Goal: Task Accomplishment & Management: Manage account settings

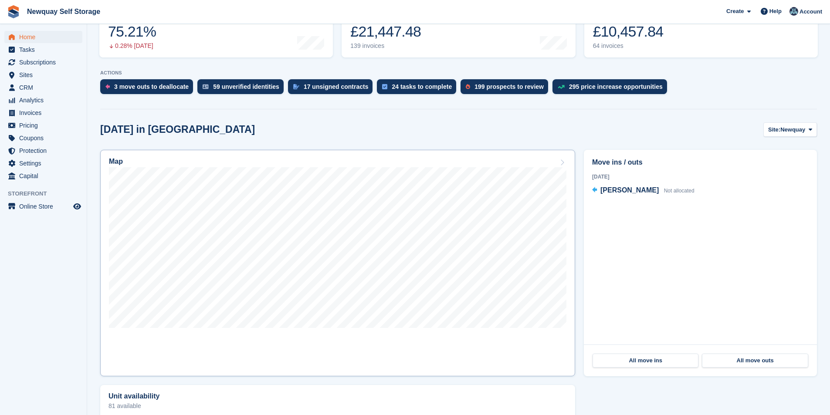
scroll to position [174, 0]
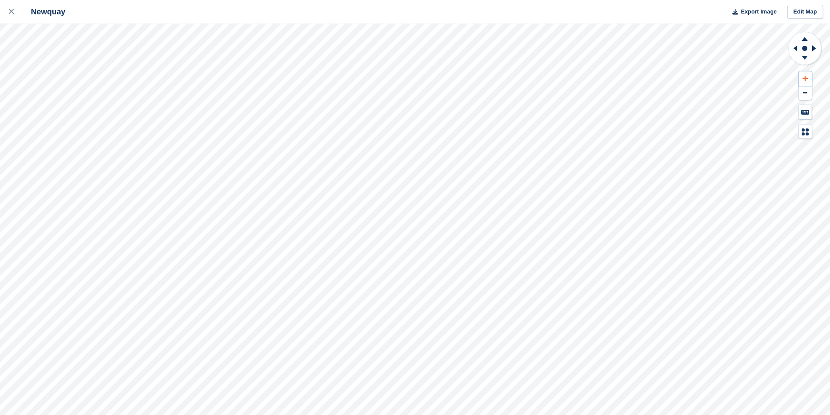
click at [806, 75] on button at bounding box center [805, 78] width 13 height 14
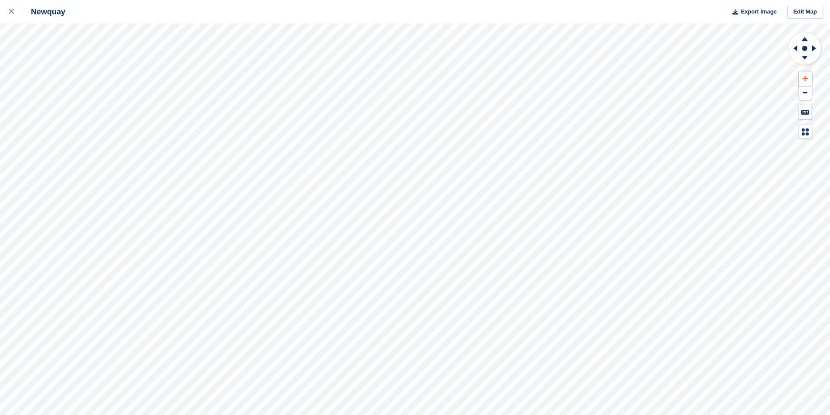
click at [806, 75] on button at bounding box center [805, 78] width 13 height 14
click at [809, 76] on button at bounding box center [805, 78] width 13 height 14
click at [807, 74] on button at bounding box center [805, 78] width 13 height 14
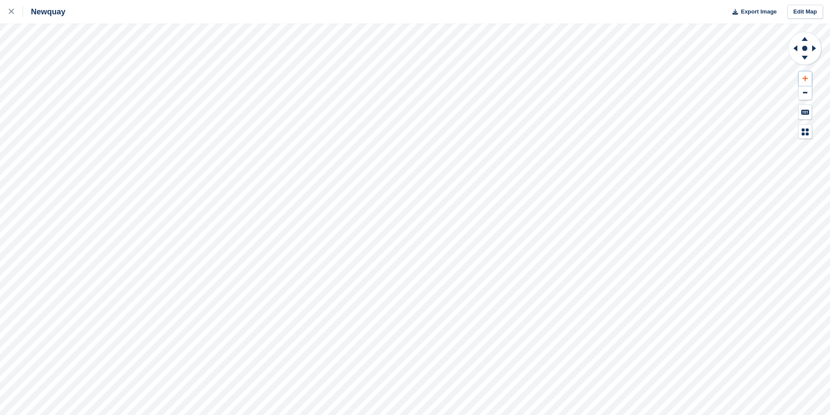
click at [807, 74] on button at bounding box center [805, 78] width 13 height 14
click at [807, 77] on icon at bounding box center [805, 78] width 5 height 6
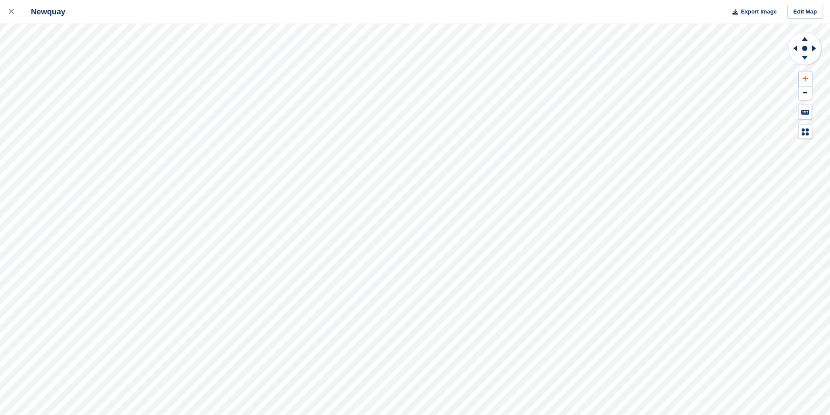
click at [807, 77] on icon at bounding box center [805, 78] width 5 height 6
click at [14, 12] on icon at bounding box center [11, 11] width 5 height 5
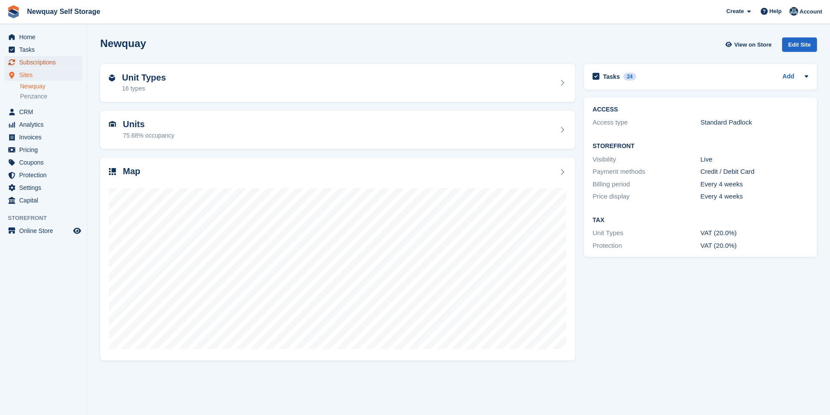
click at [45, 61] on span "Subscriptions" at bounding box center [45, 62] width 52 height 12
click at [41, 58] on span "Subscriptions" at bounding box center [45, 62] width 52 height 12
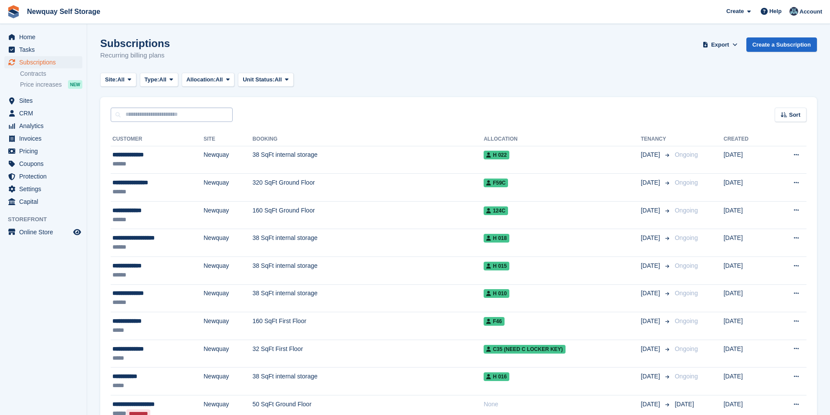
click at [157, 119] on input "text" at bounding box center [172, 115] width 122 height 14
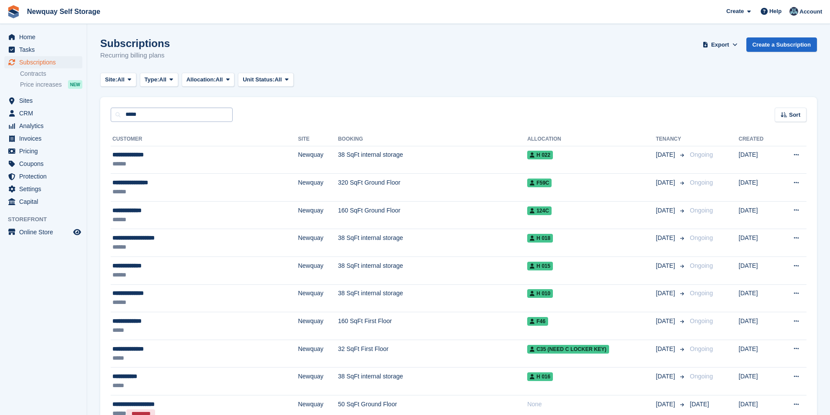
type input "*****"
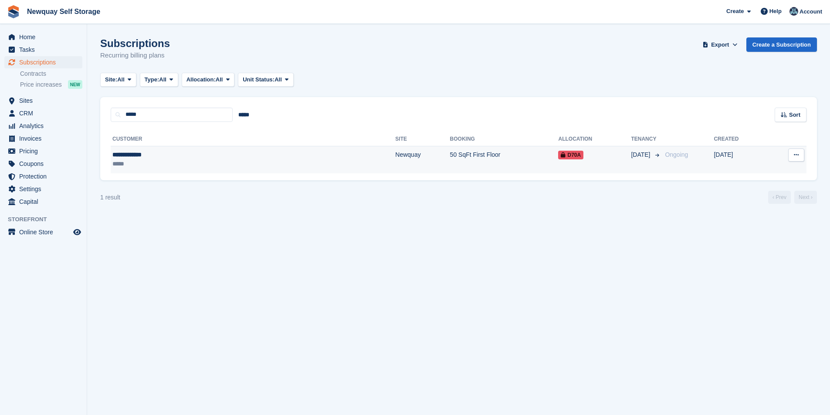
click at [147, 151] on div "**********" at bounding box center [177, 154] width 131 height 9
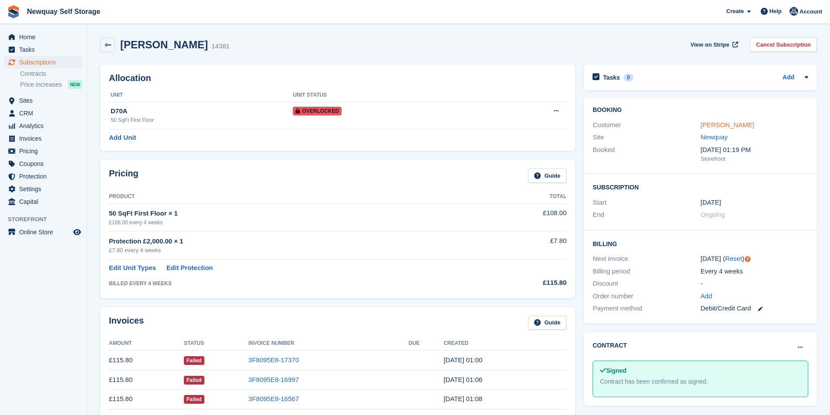
click at [731, 125] on link "[PERSON_NAME]" at bounding box center [728, 124] width 54 height 7
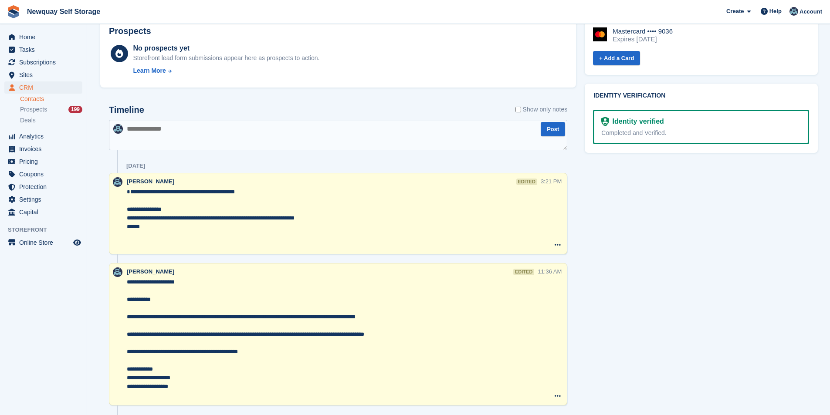
scroll to position [405, 0]
drag, startPoint x: 291, startPoint y: 203, endPoint x: 254, endPoint y: 203, distance: 37.0
click at [254, 203] on textarea "**********" at bounding box center [334, 217] width 414 height 61
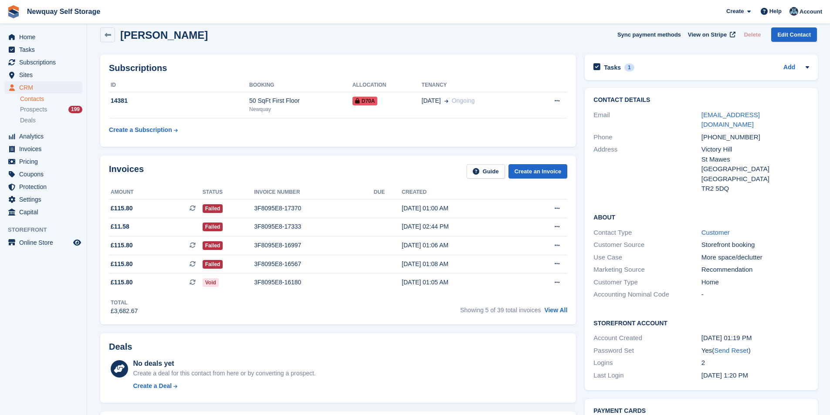
scroll to position [0, 0]
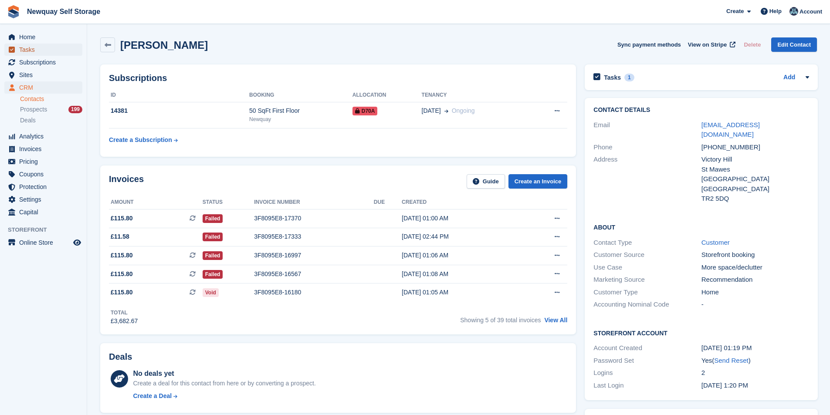
click at [39, 53] on span "Tasks" at bounding box center [45, 50] width 52 height 12
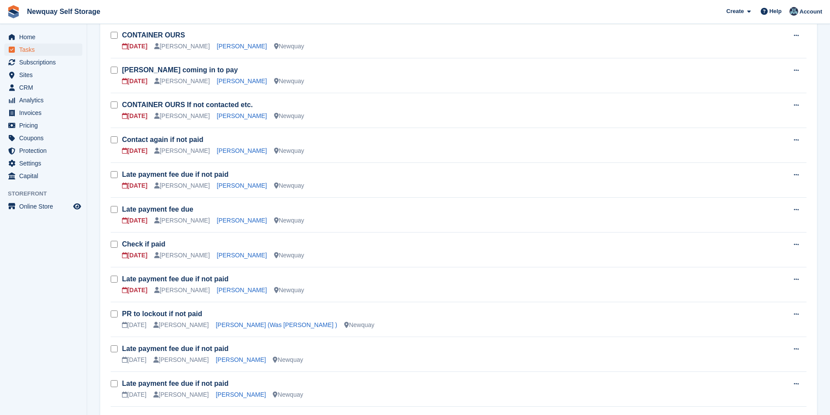
scroll to position [218, 0]
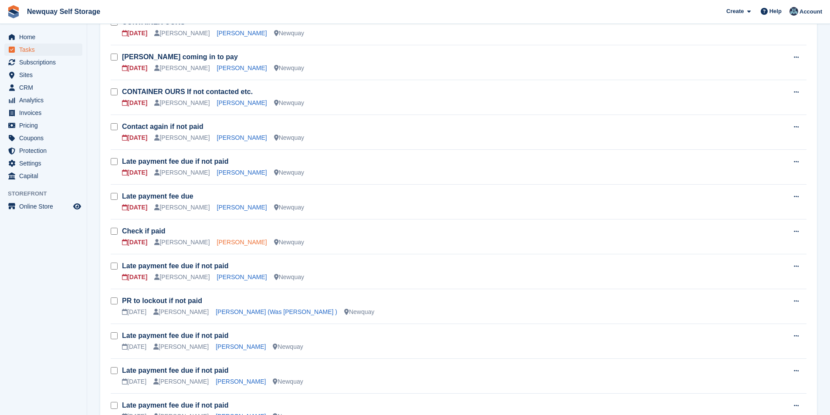
click at [231, 244] on link "[PERSON_NAME]" at bounding box center [242, 242] width 50 height 7
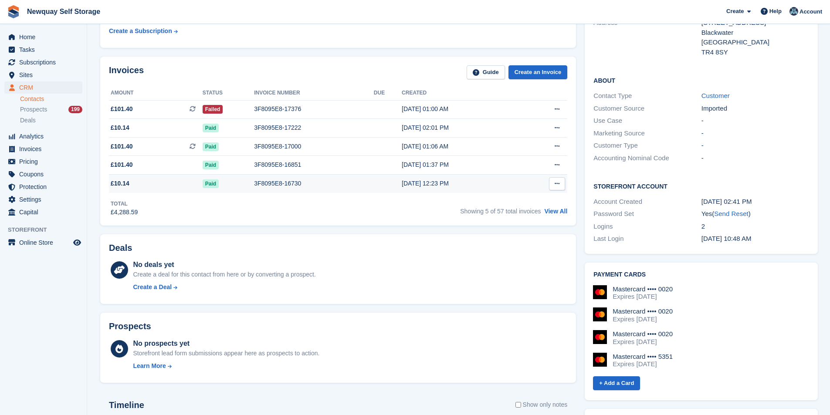
scroll to position [131, 0]
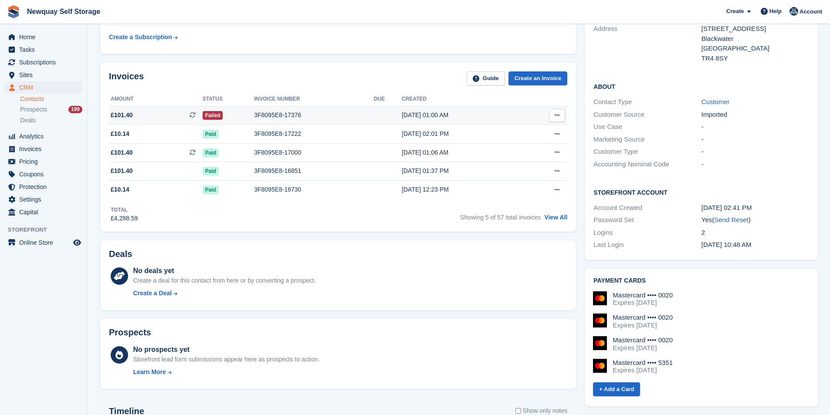
click at [430, 111] on div "28 Jul, 01:00 AM" at bounding box center [461, 115] width 119 height 9
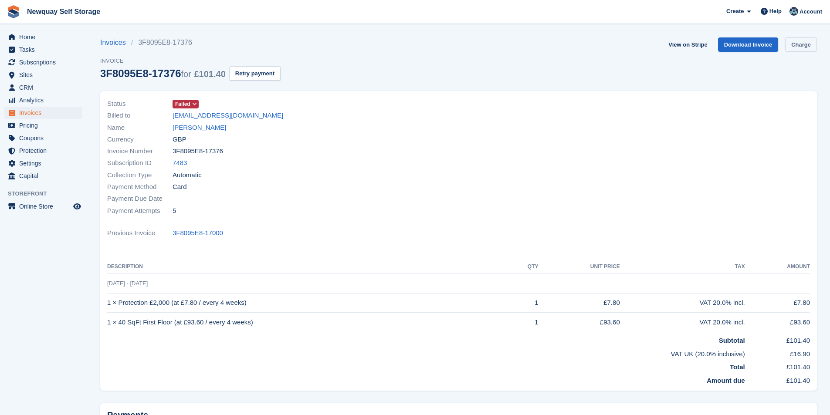
click at [805, 47] on link "Charge" at bounding box center [801, 44] width 32 height 14
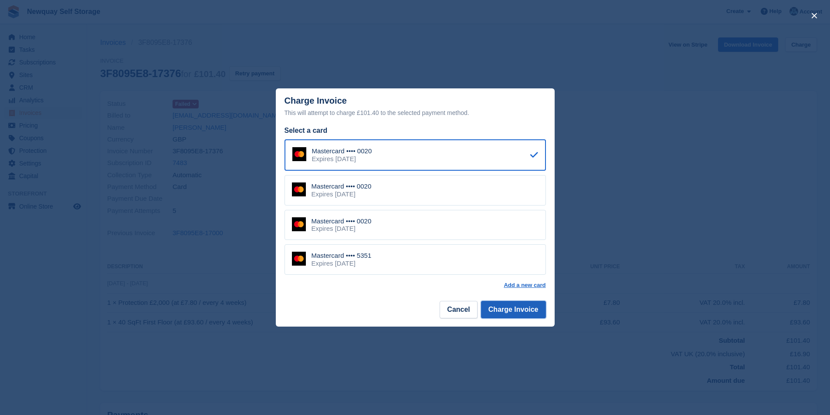
click at [532, 313] on button "Charge Invoice" at bounding box center [513, 309] width 65 height 17
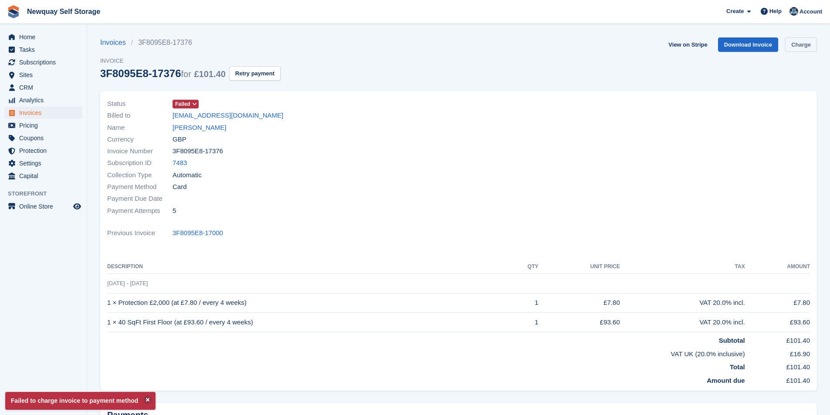
click at [811, 45] on link "Charge" at bounding box center [801, 44] width 32 height 14
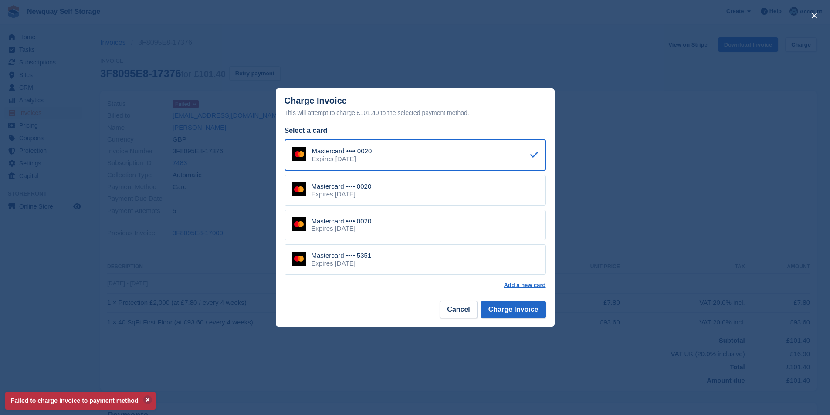
click at [384, 256] on div "Mastercard •••• 5351 Expires January 2029" at bounding box center [416, 260] width 262 height 31
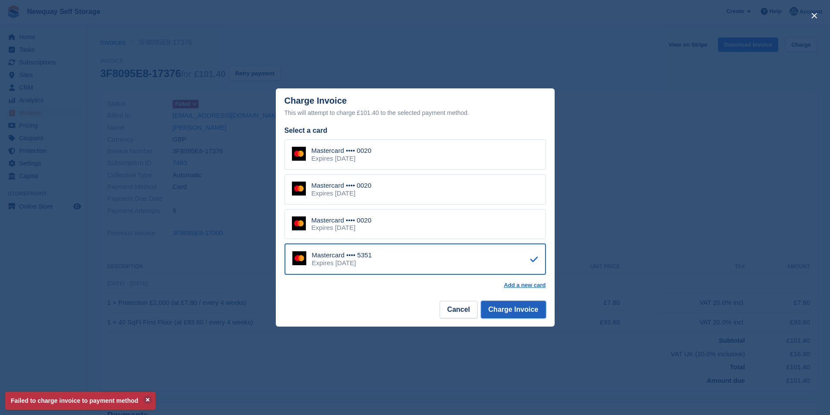
click at [514, 309] on button "Charge Invoice" at bounding box center [513, 309] width 65 height 17
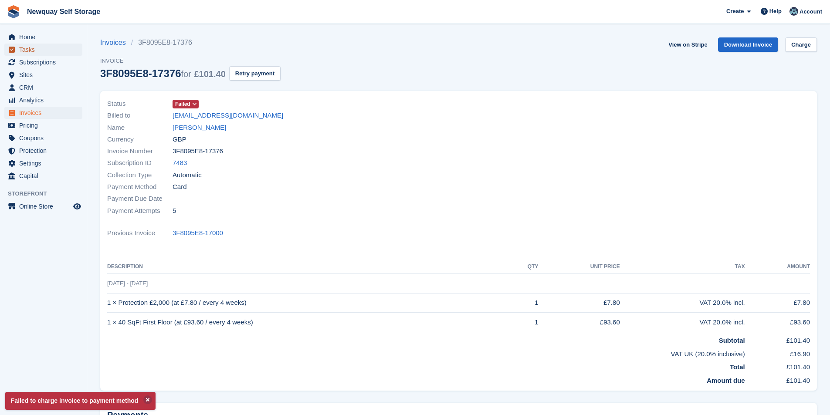
click at [48, 52] on span "Tasks" at bounding box center [45, 50] width 52 height 12
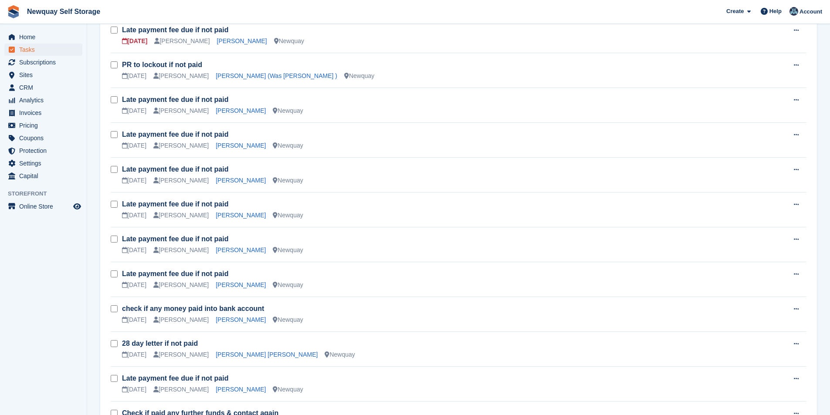
scroll to position [585, 0]
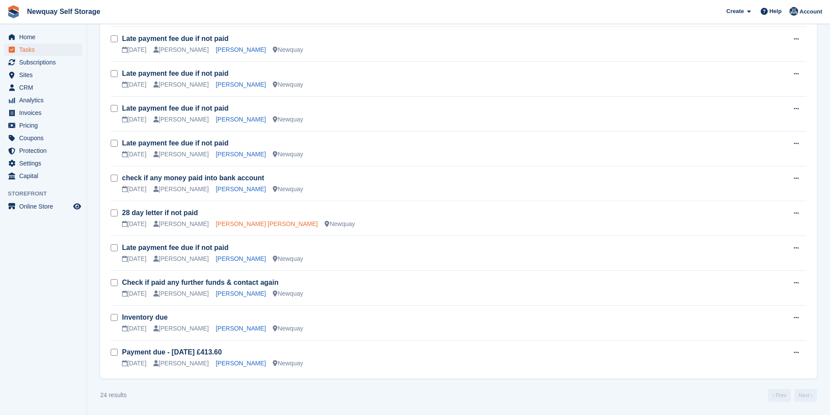
click at [227, 225] on link "[PERSON_NAME] [PERSON_NAME]" at bounding box center [267, 224] width 102 height 7
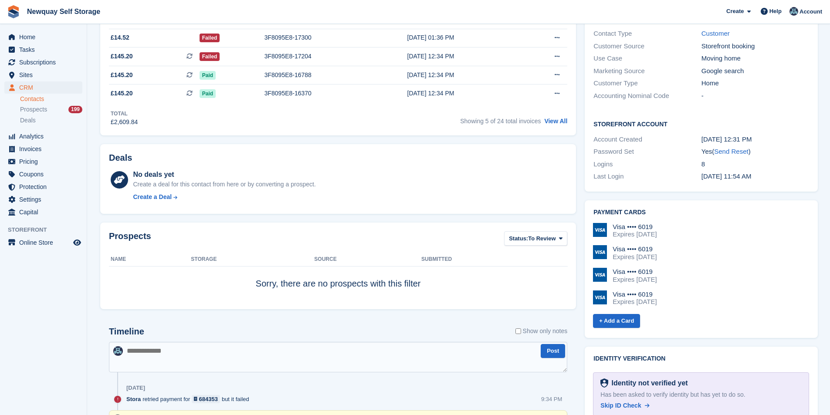
scroll to position [131, 0]
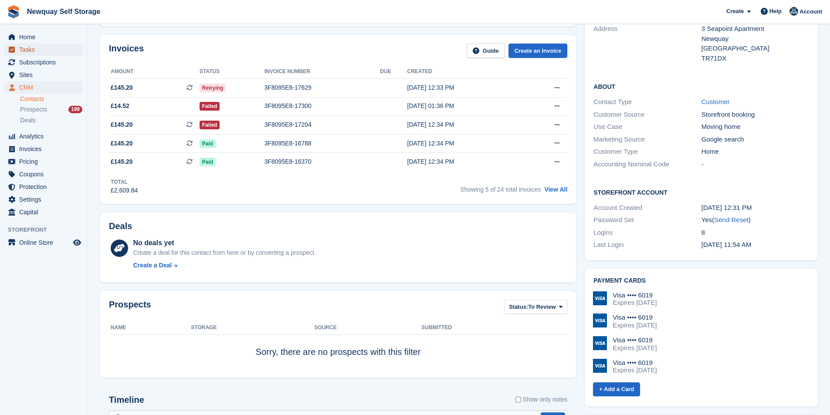
click at [35, 53] on span "Tasks" at bounding box center [45, 50] width 52 height 12
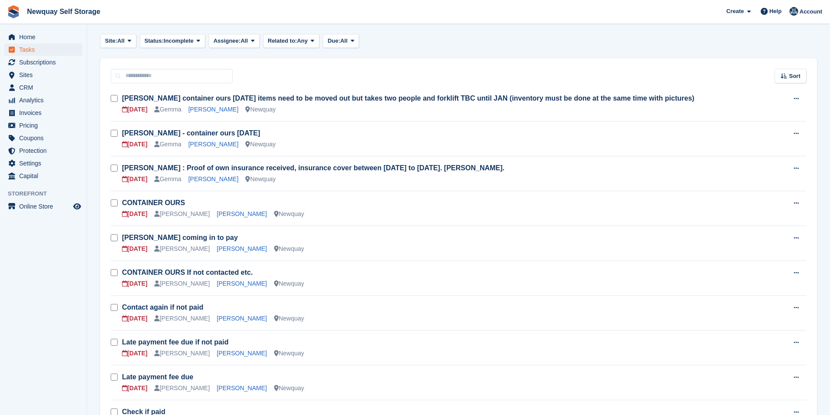
scroll to position [87, 0]
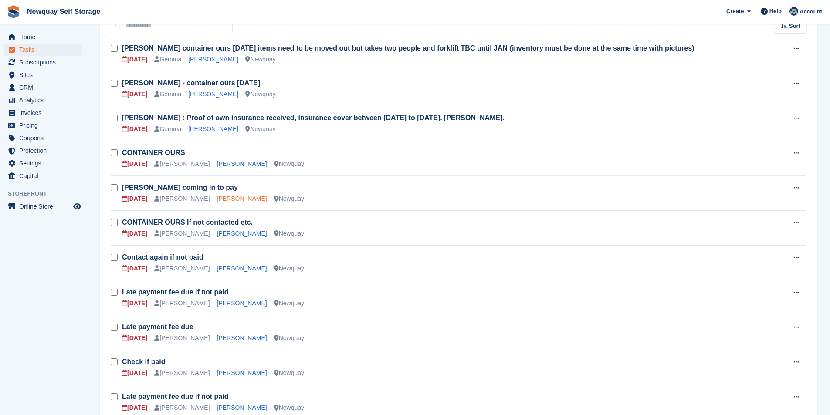
click at [218, 199] on link "[PERSON_NAME]" at bounding box center [242, 198] width 50 height 7
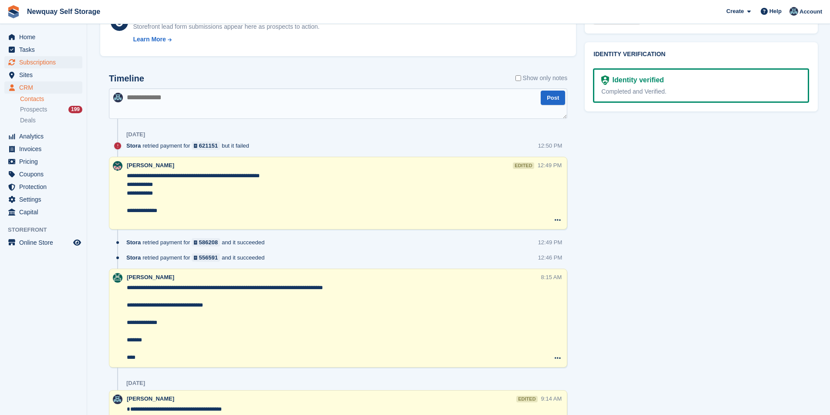
scroll to position [262, 0]
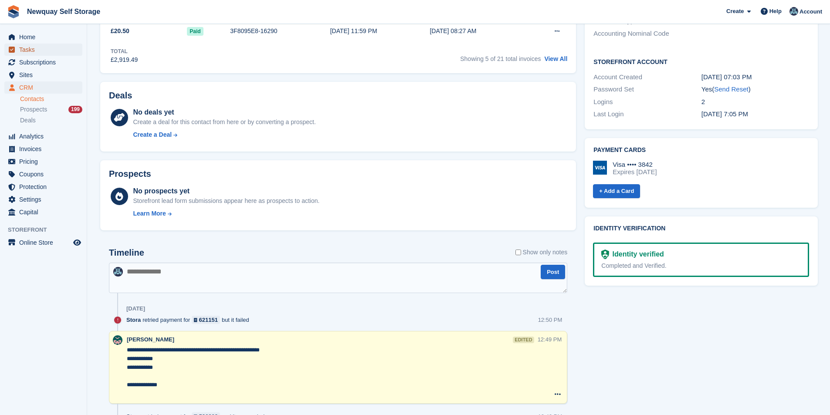
click at [42, 48] on span "Tasks" at bounding box center [45, 50] width 52 height 12
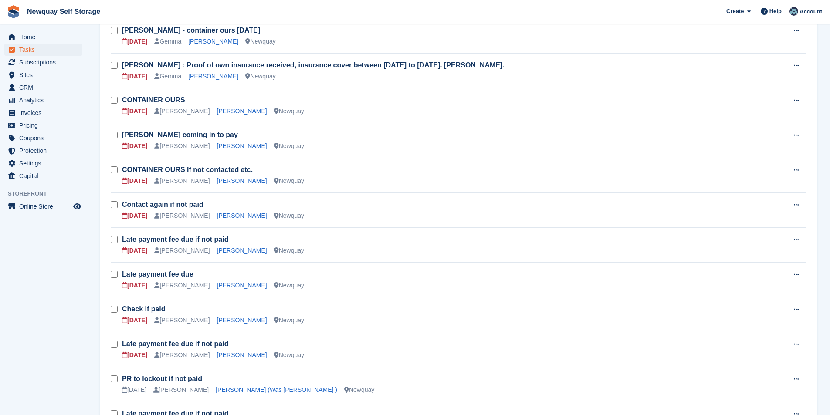
scroll to position [218, 0]
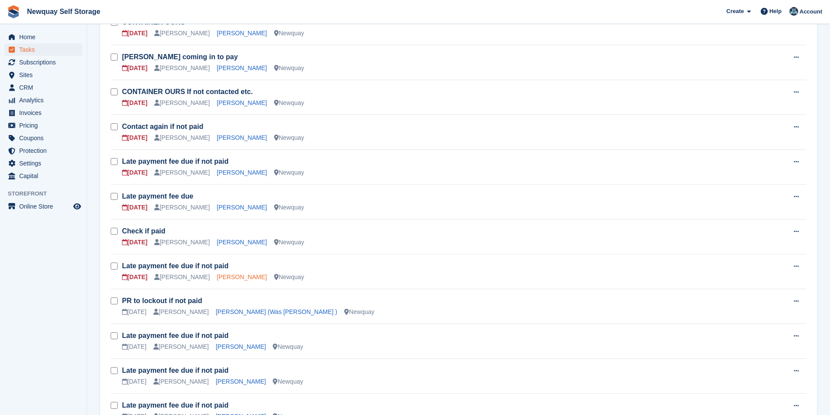
click at [227, 276] on link "[PERSON_NAME]" at bounding box center [242, 277] width 50 height 7
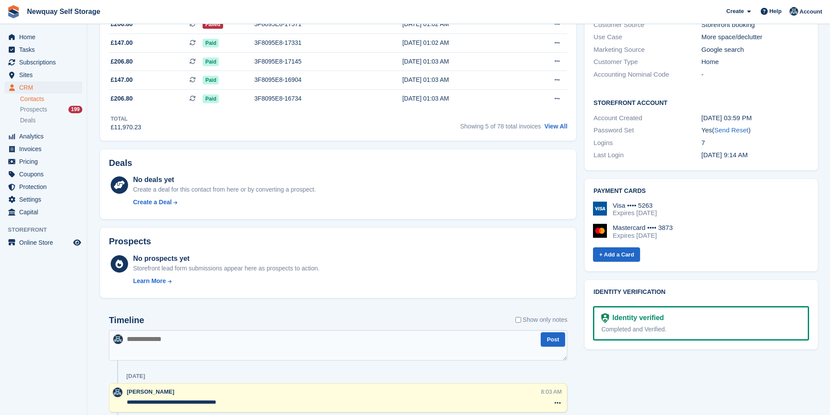
scroll to position [87, 0]
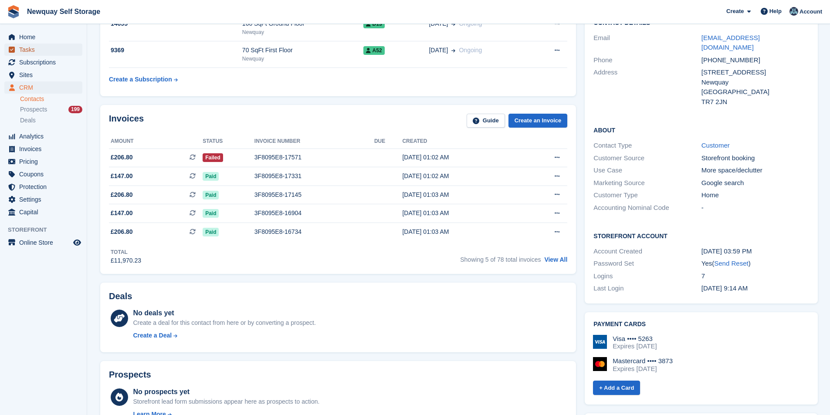
click at [49, 47] on span "Tasks" at bounding box center [45, 50] width 52 height 12
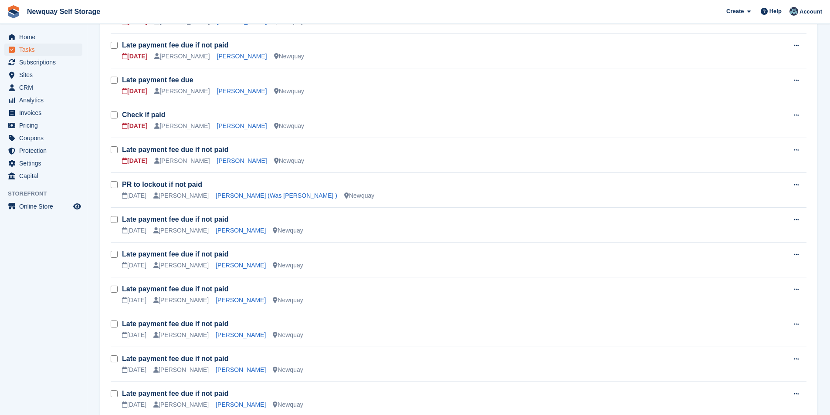
scroll to position [349, 0]
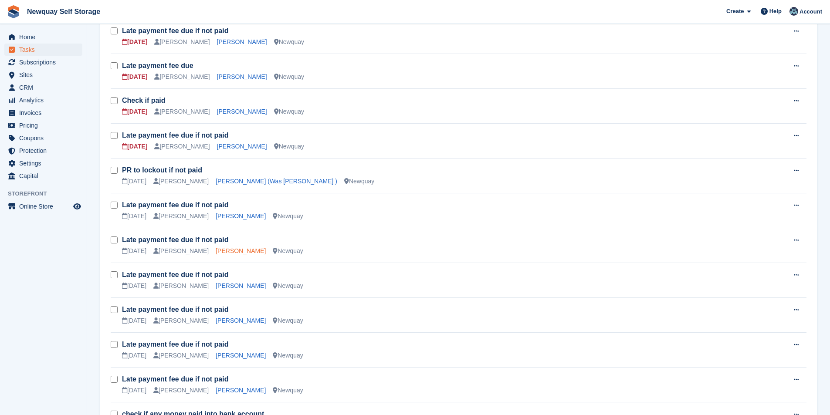
click at [228, 253] on link "[PERSON_NAME]" at bounding box center [241, 251] width 50 height 7
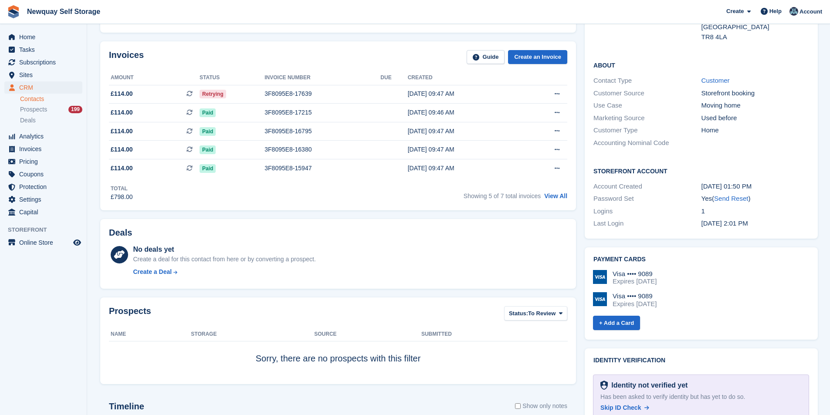
scroll to position [44, 0]
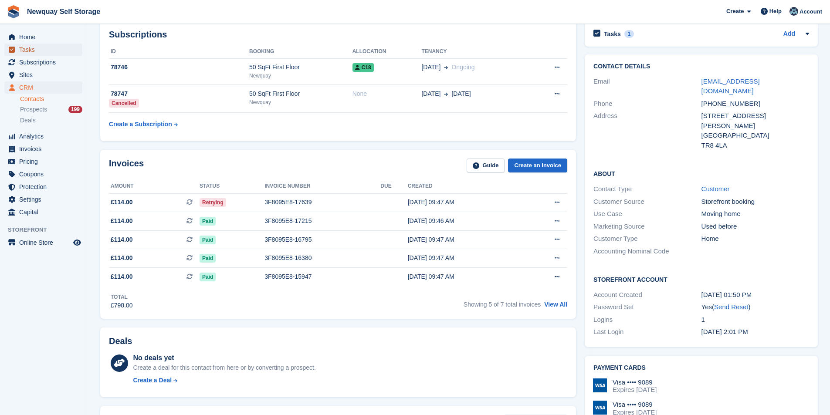
click at [34, 49] on span "Tasks" at bounding box center [45, 50] width 52 height 12
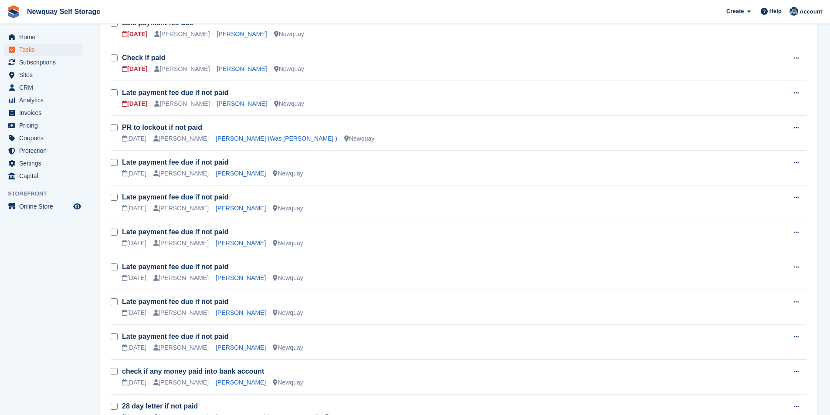
scroll to position [392, 0]
click at [229, 243] on link "[PERSON_NAME]" at bounding box center [241, 242] width 50 height 7
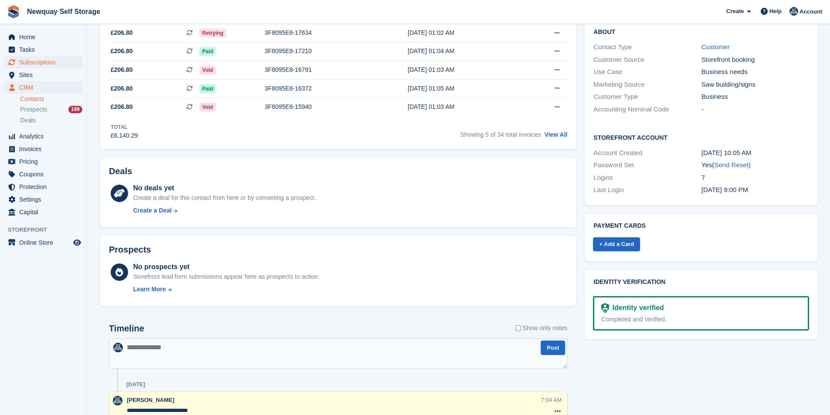
scroll to position [174, 0]
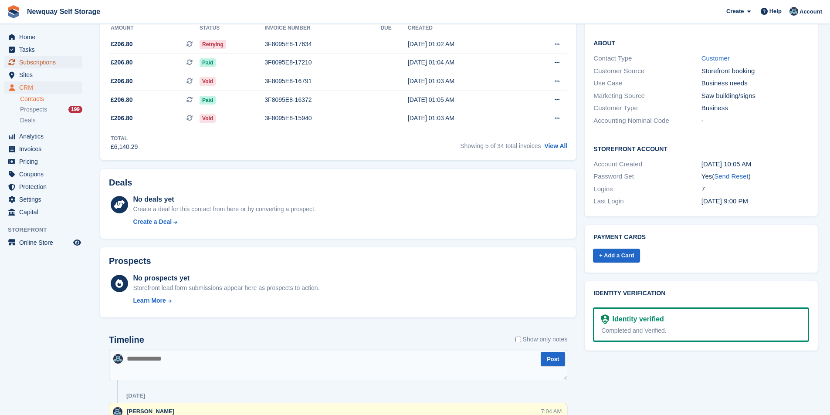
click at [59, 59] on span "Subscriptions" at bounding box center [45, 62] width 52 height 12
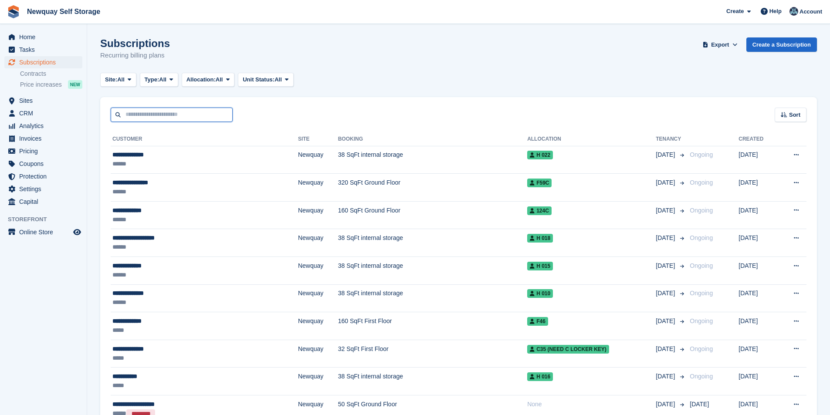
click at [188, 118] on input "text" at bounding box center [172, 115] width 122 height 14
type input "**********"
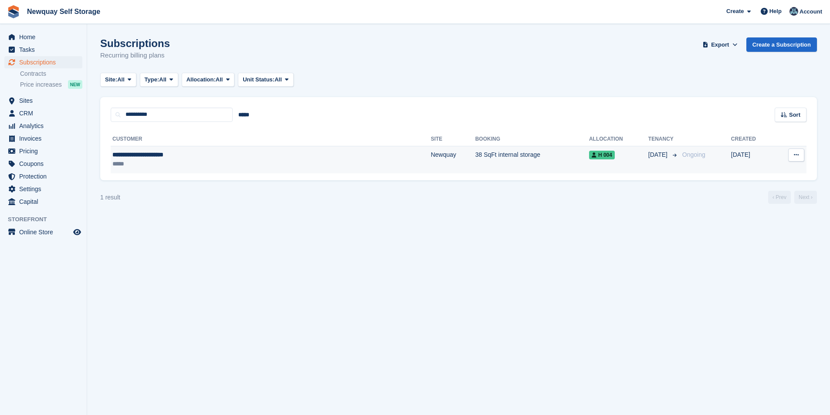
click at [156, 150] on td "**********" at bounding box center [271, 159] width 320 height 27
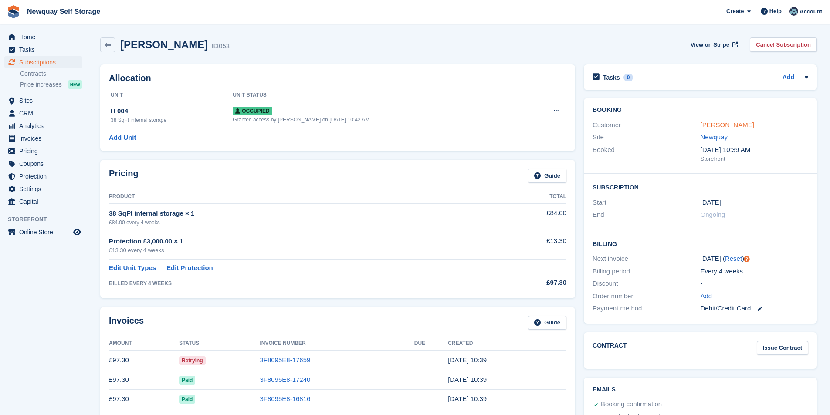
click at [753, 126] on link "[PERSON_NAME]" at bounding box center [728, 124] width 54 height 7
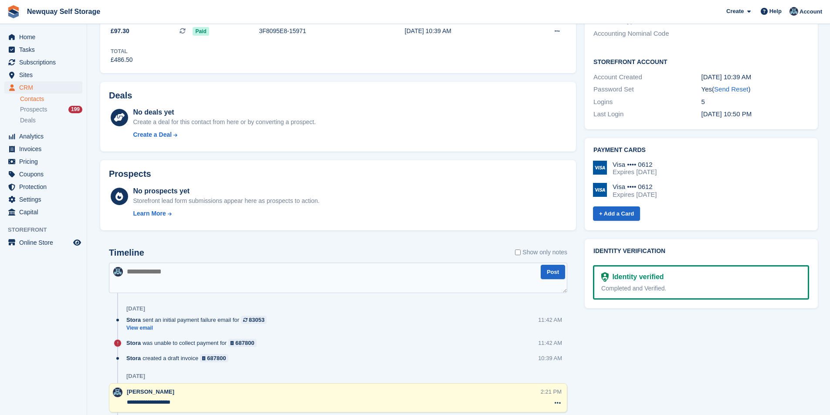
scroll to position [349, 0]
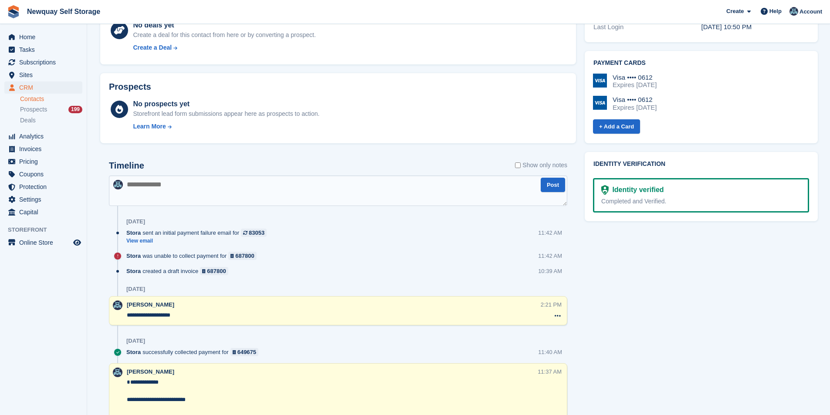
click at [271, 195] on textarea at bounding box center [338, 191] width 459 height 31
paste textarea "**********"
type textarea "**********"
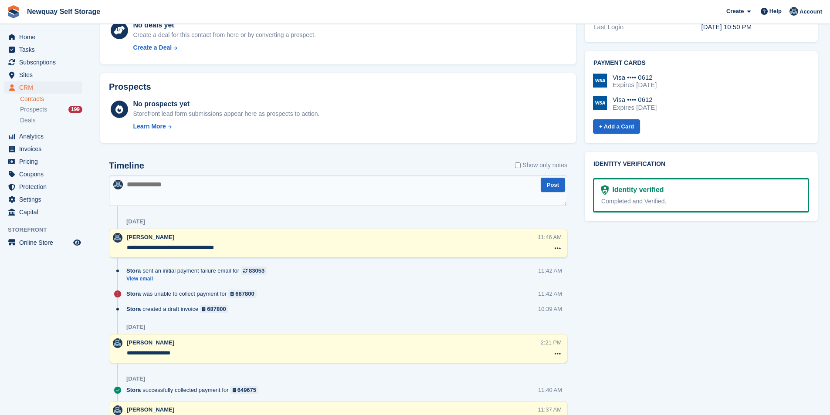
scroll to position [44, 0]
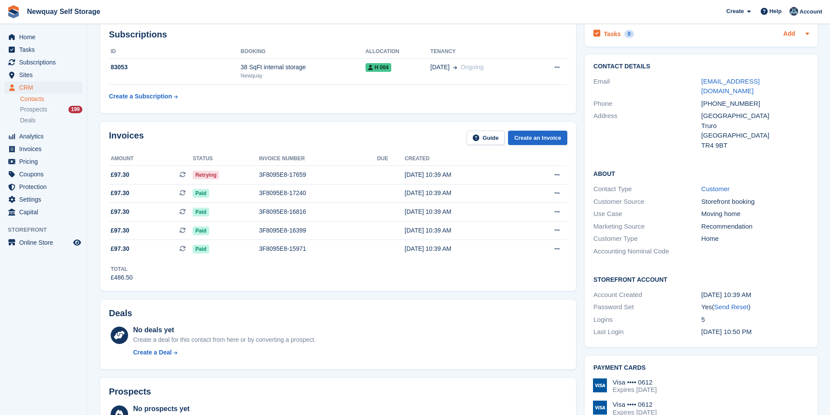
click at [788, 35] on link "Add" at bounding box center [790, 34] width 12 height 10
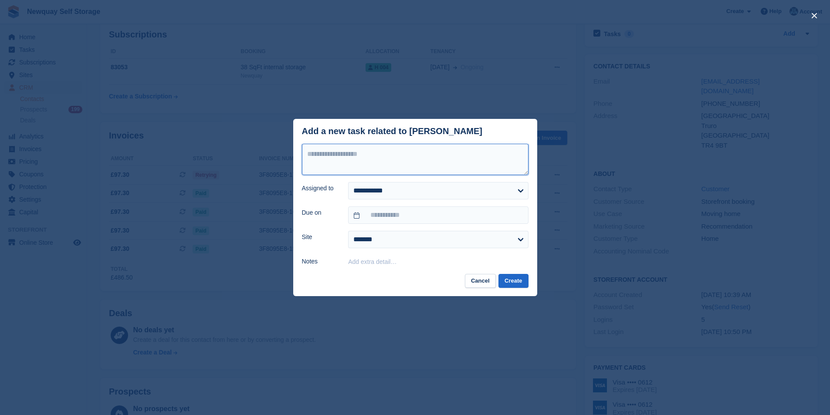
drag, startPoint x: 398, startPoint y: 149, endPoint x: 404, endPoint y: 149, distance: 5.7
click at [398, 149] on textarea at bounding box center [415, 159] width 227 height 31
type textarea "**********"
click at [440, 194] on select "**********" at bounding box center [438, 190] width 180 height 17
select select "****"
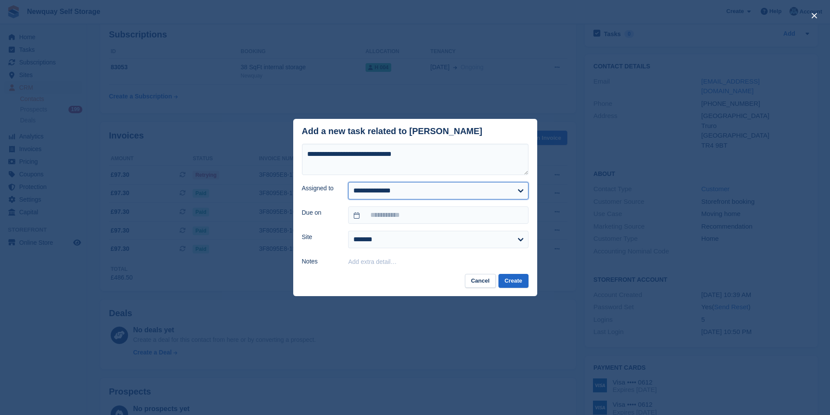
click at [348, 183] on select "**********" at bounding box center [438, 190] width 180 height 17
click at [434, 218] on input "text" at bounding box center [438, 215] width 180 height 17
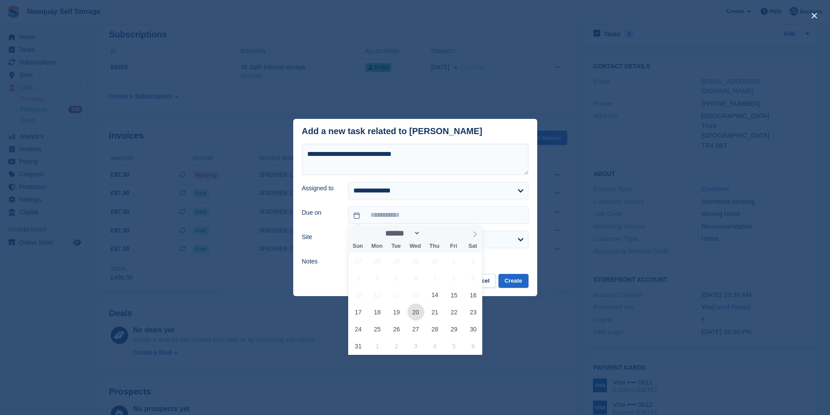
click at [421, 312] on span "20" at bounding box center [416, 312] width 17 height 17
type input "**********"
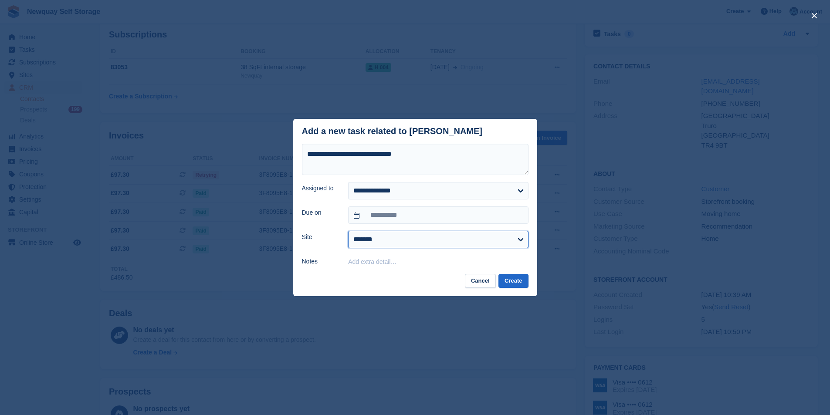
click at [434, 240] on select "******* ******* ********" at bounding box center [438, 239] width 180 height 17
select select "***"
click at [348, 231] on select "******* ******* ********" at bounding box center [438, 239] width 180 height 17
click at [525, 285] on button "Create" at bounding box center [514, 281] width 30 height 14
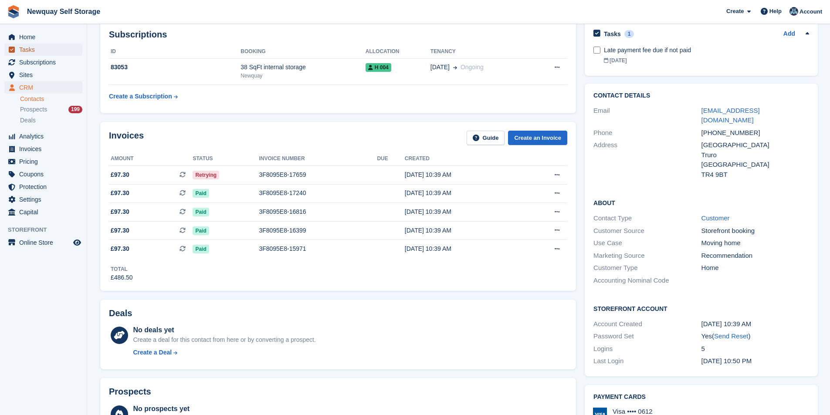
click at [41, 44] on span "Tasks" at bounding box center [45, 50] width 52 height 12
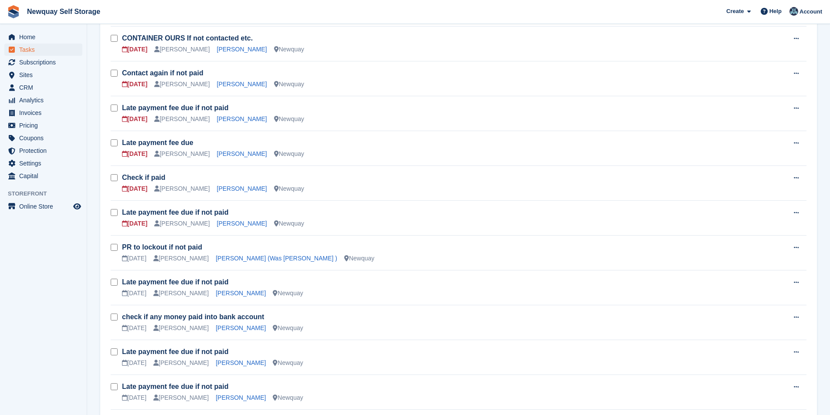
scroll to position [271, 0]
click at [226, 116] on link "[PERSON_NAME]" at bounding box center [242, 119] width 50 height 7
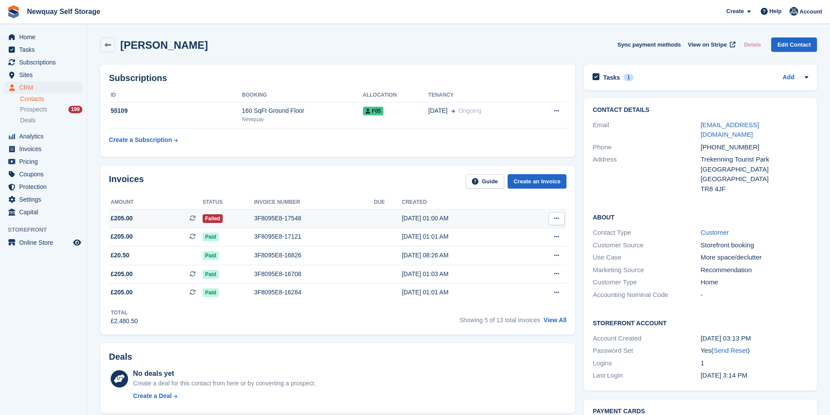
click at [282, 214] on div "3F8095E8-17548" at bounding box center [314, 218] width 120 height 9
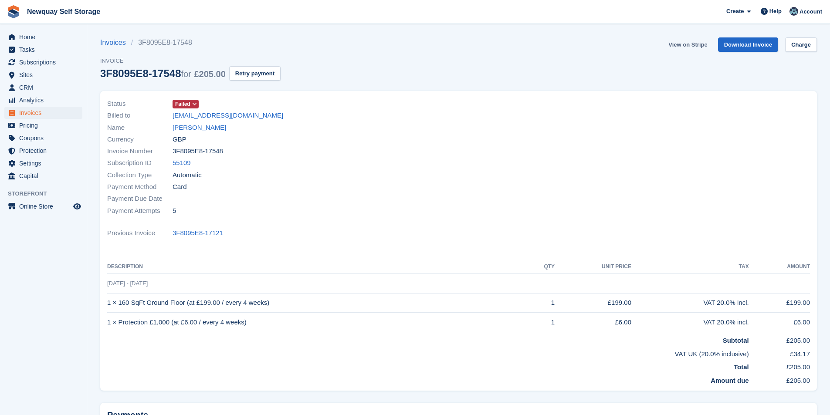
click at [693, 44] on link "View on Stripe" at bounding box center [688, 44] width 46 height 14
click at [247, 76] on button "Retry payment" at bounding box center [254, 73] width 51 height 14
click at [202, 126] on link "[PERSON_NAME]" at bounding box center [200, 128] width 54 height 10
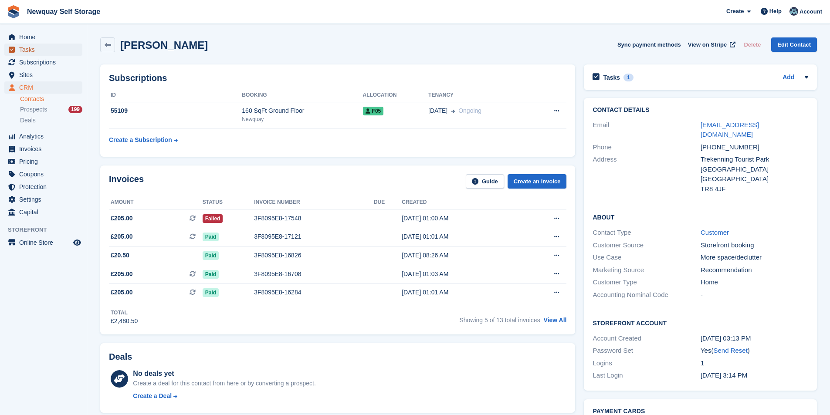
click at [36, 50] on span "Tasks" at bounding box center [45, 50] width 52 height 12
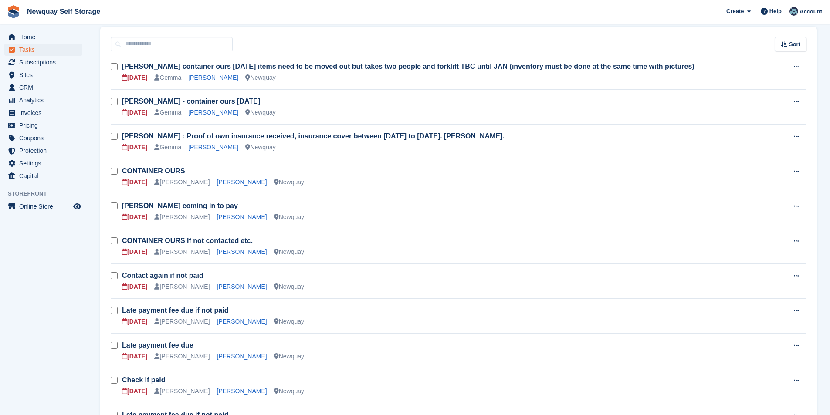
scroll to position [218, 0]
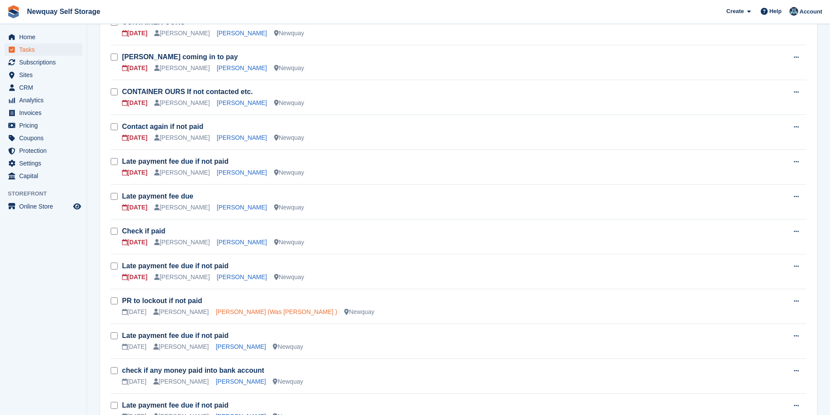
click at [237, 315] on link "[PERSON_NAME] (Was [PERSON_NAME] )" at bounding box center [277, 312] width 122 height 7
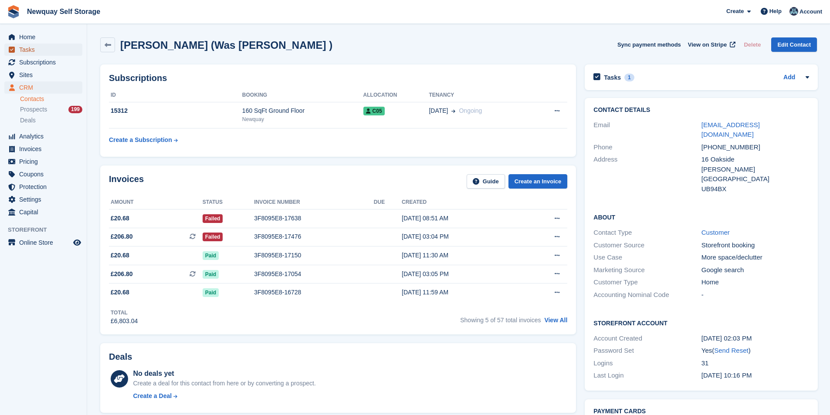
click at [20, 49] on span "Tasks" at bounding box center [45, 50] width 52 height 12
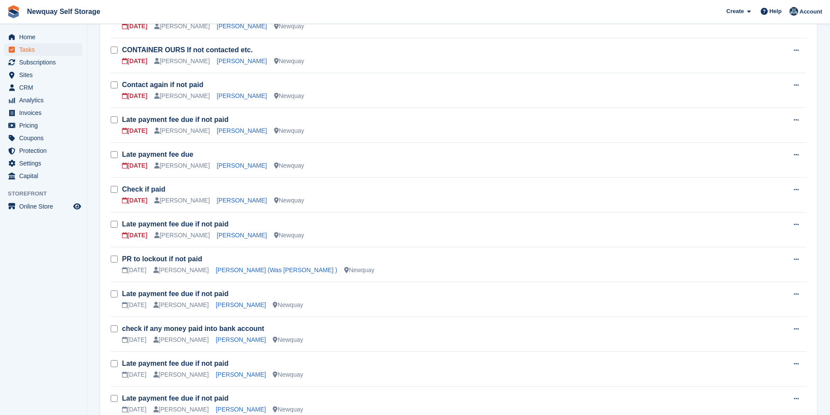
scroll to position [262, 0]
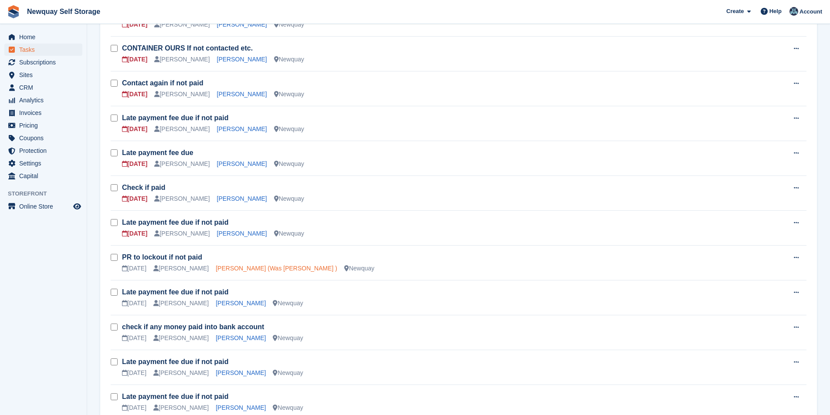
click at [230, 266] on link "[PERSON_NAME] (Was [PERSON_NAME] )" at bounding box center [277, 268] width 122 height 7
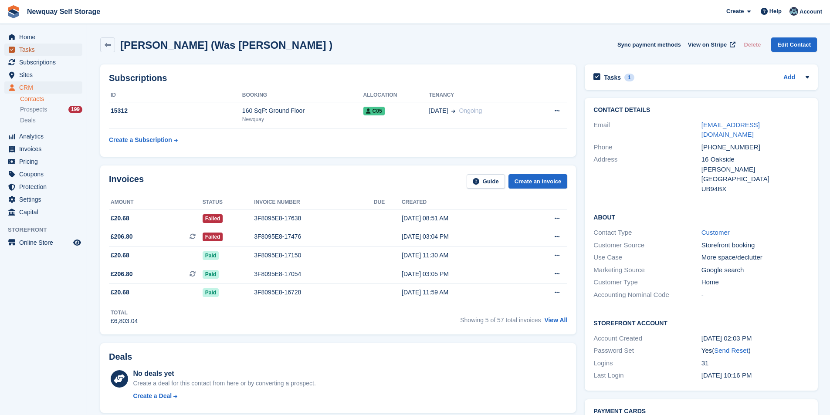
click at [40, 51] on span "Tasks" at bounding box center [45, 50] width 52 height 12
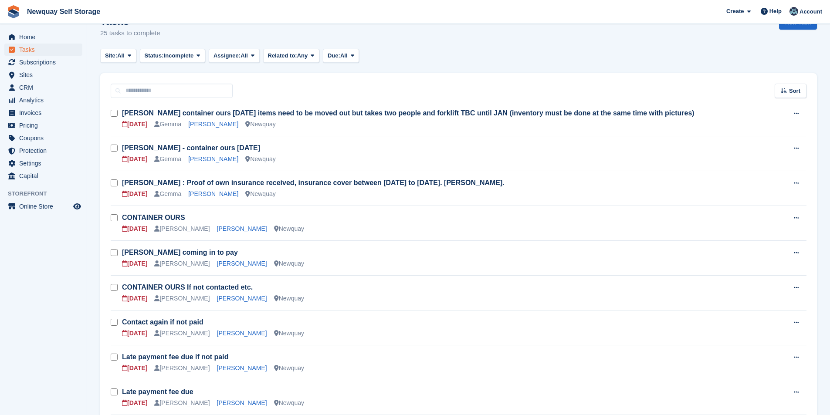
scroll to position [174, 0]
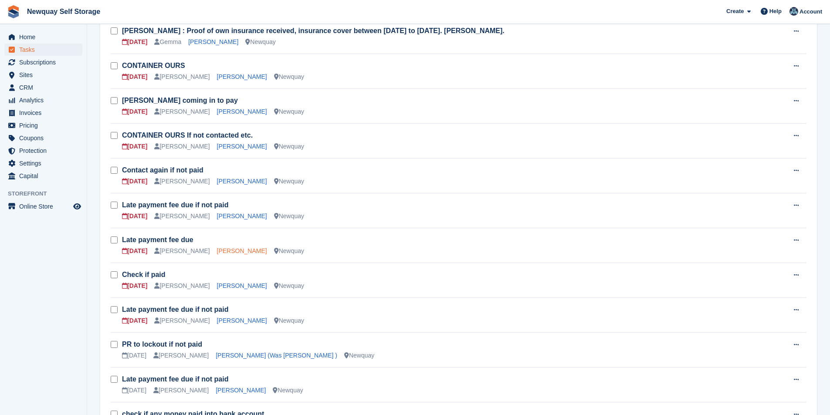
click at [238, 251] on link "[PERSON_NAME]" at bounding box center [242, 251] width 50 height 7
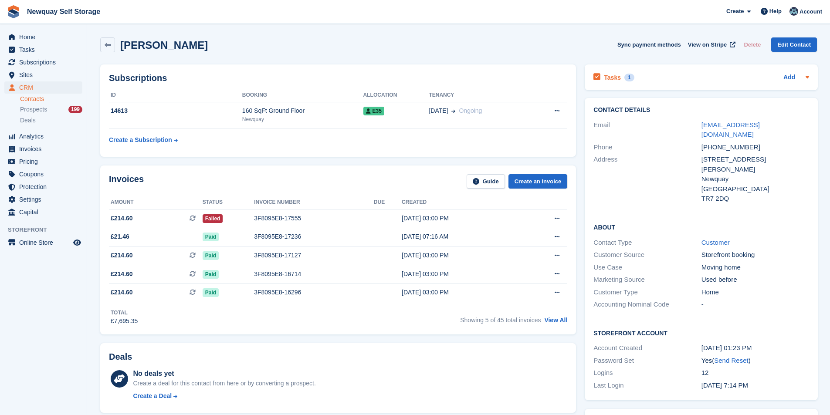
click at [608, 78] on h2 "Tasks" at bounding box center [612, 78] width 17 height 8
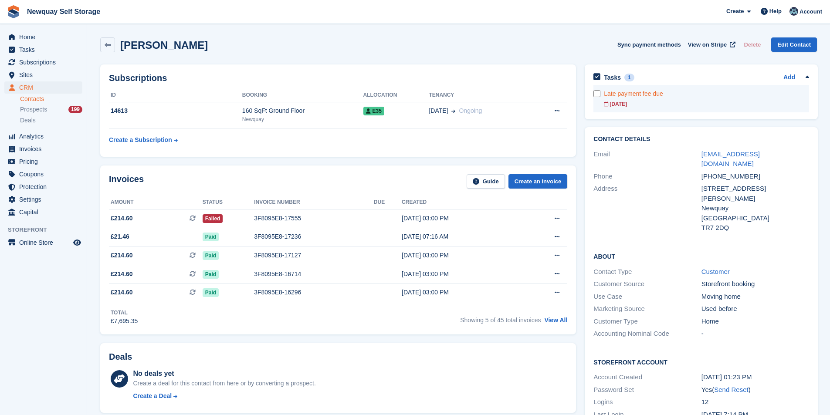
click at [616, 100] on div "[DATE]" at bounding box center [706, 104] width 205 height 8
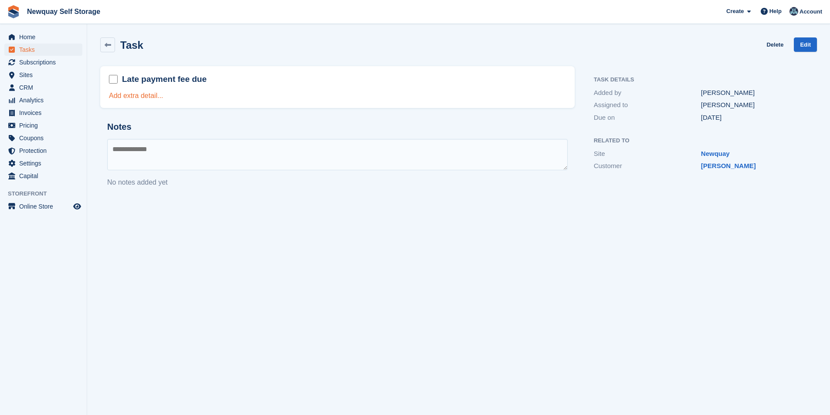
click at [125, 95] on link "Add extra detail..." at bounding box center [136, 95] width 54 height 7
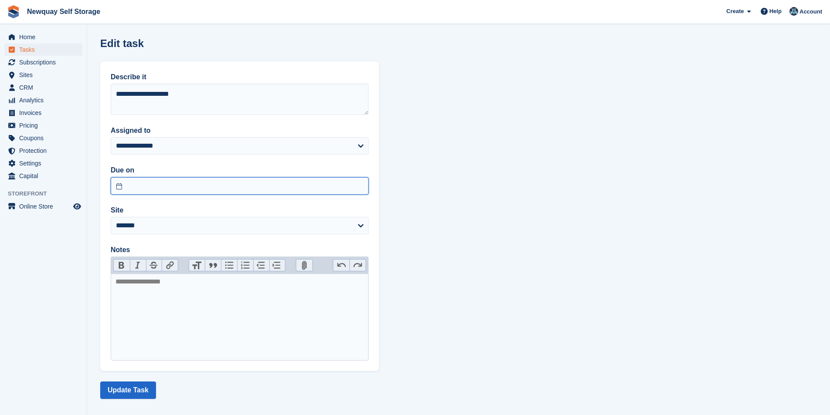
click at [288, 186] on input "text" at bounding box center [240, 185] width 258 height 17
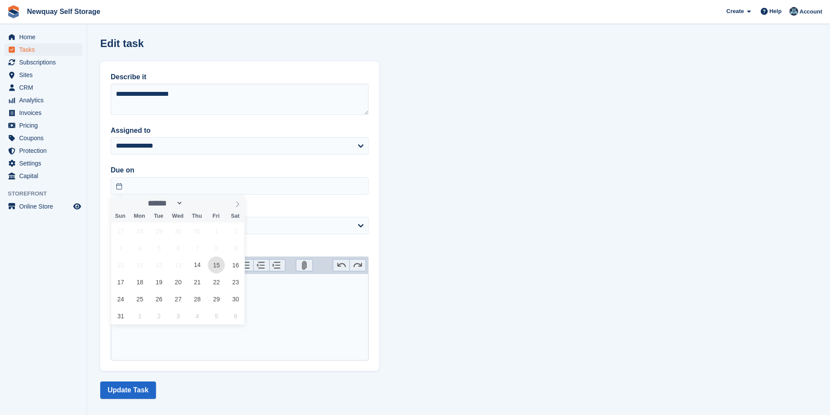
click at [214, 268] on span "15" at bounding box center [216, 265] width 17 height 17
type input "**********"
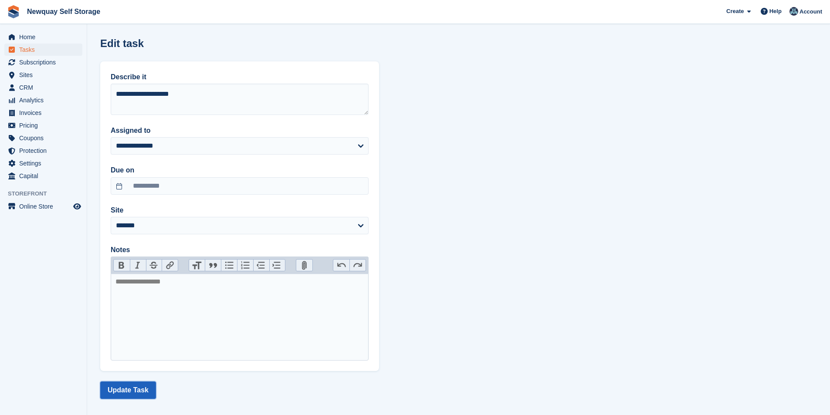
click at [123, 392] on button "Update Task" at bounding box center [128, 390] width 56 height 17
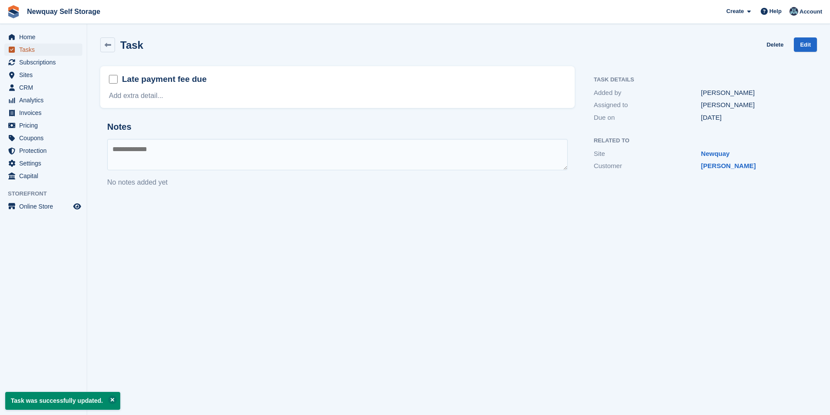
click at [43, 45] on span "Tasks" at bounding box center [45, 50] width 52 height 12
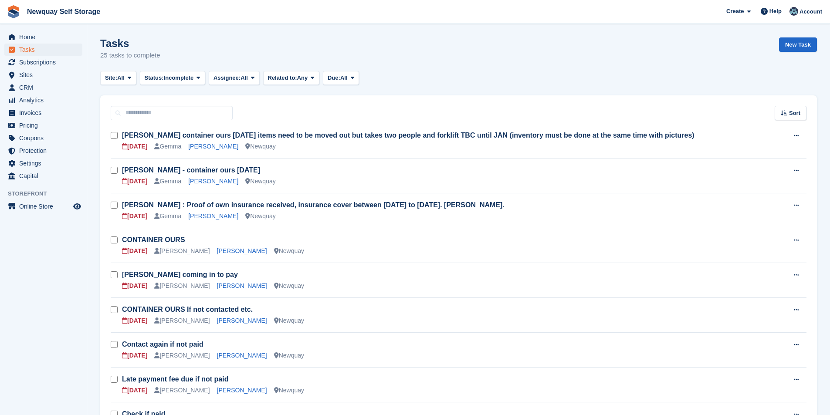
scroll to position [218, 0]
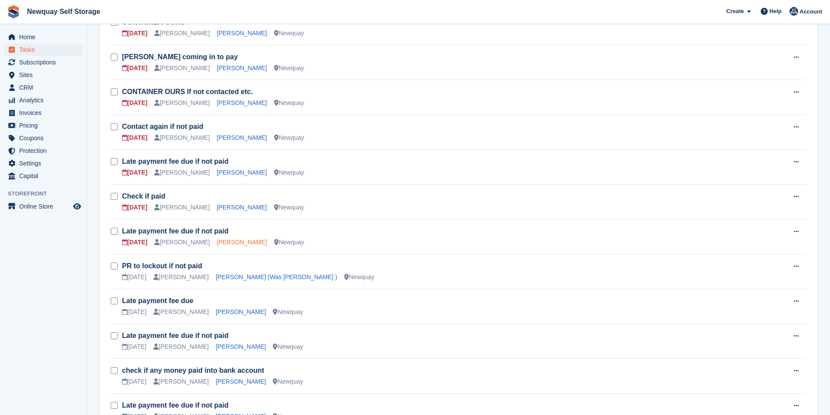
click at [228, 240] on link "[PERSON_NAME]" at bounding box center [242, 242] width 50 height 7
